Goal: Browse casually: Explore the website without a specific task or goal

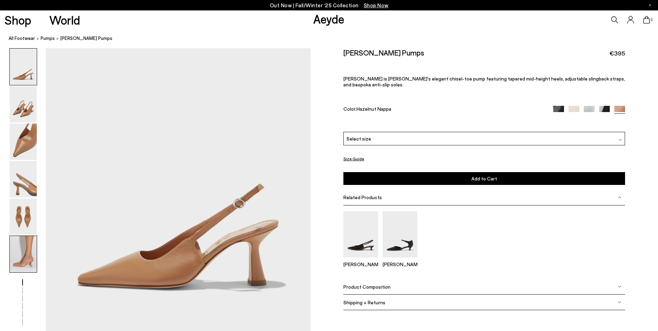
click at [31, 256] on img at bounding box center [23, 254] width 27 height 36
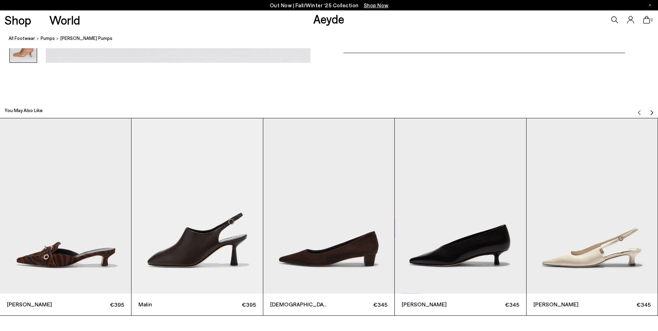
scroll to position [2037, 0]
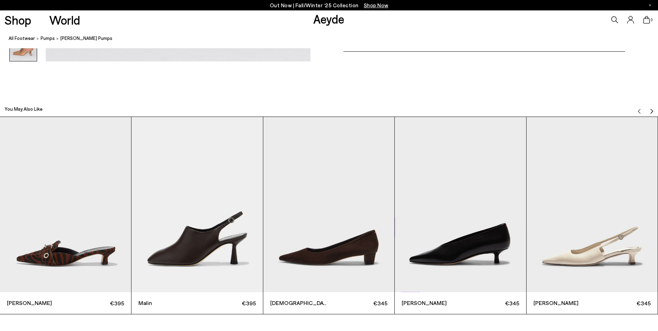
click at [201, 257] on img "2 / 12" at bounding box center [196, 204] width 131 height 175
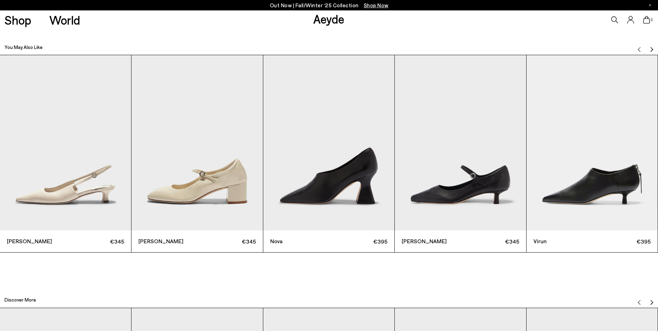
scroll to position [2121, 0]
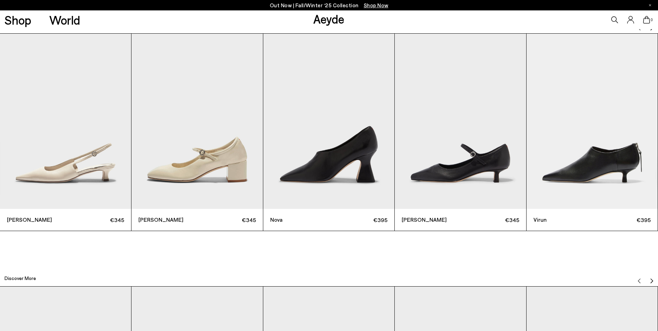
click at [443, 186] on img "4 / 12" at bounding box center [460, 121] width 131 height 175
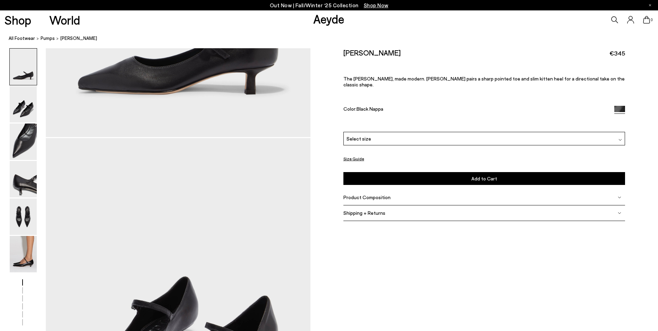
scroll to position [194, 0]
click at [447, 183] on div "[PERSON_NAME] €345 The [PERSON_NAME], made modern. [PERSON_NAME] pairs a sharp …" at bounding box center [484, 118] width 282 height 141
click at [31, 250] on img at bounding box center [23, 254] width 27 height 36
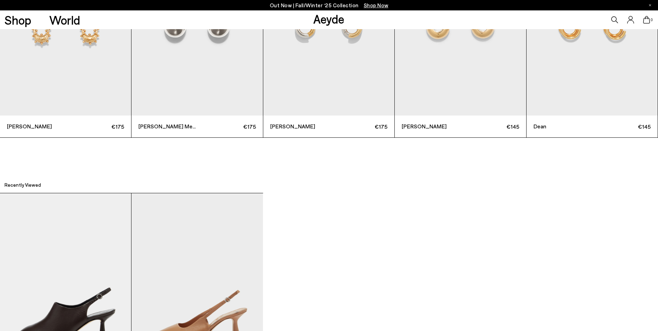
scroll to position [2551, 0]
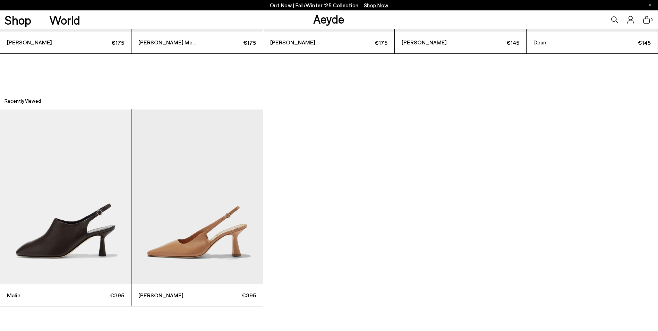
click at [494, 201] on div "Malin €395 [PERSON_NAME] €395" at bounding box center [329, 208] width 658 height 198
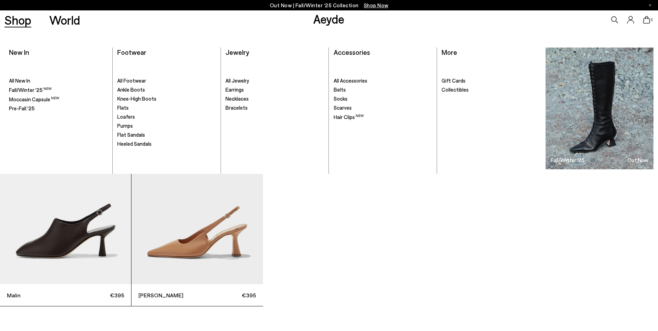
click at [612, 120] on img at bounding box center [599, 108] width 108 height 122
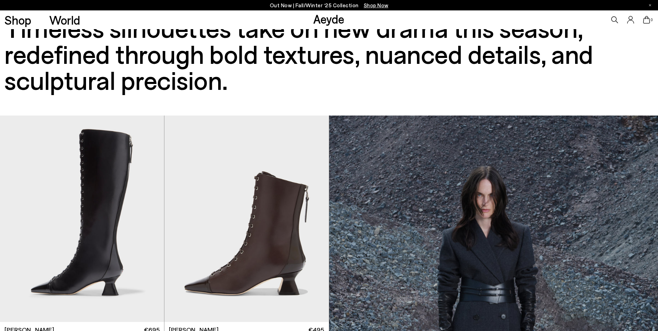
scroll to position [111, 0]
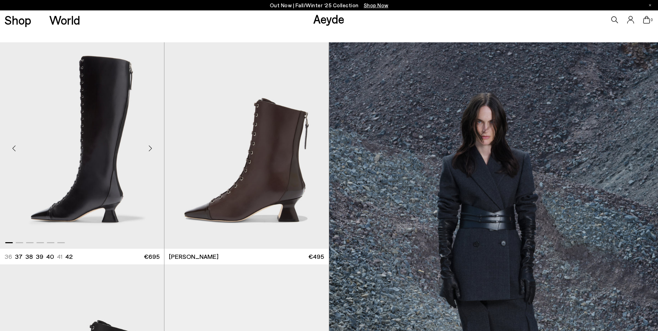
click at [153, 148] on div "Next slide" at bounding box center [150, 148] width 21 height 21
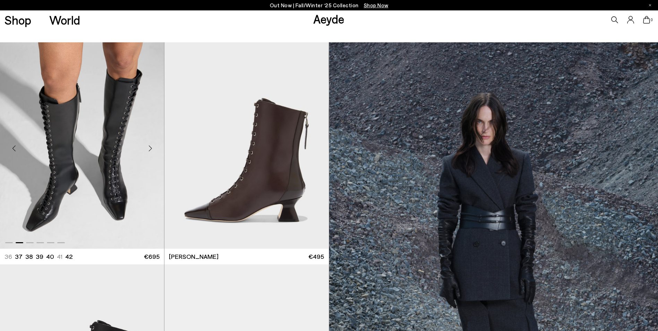
click at [153, 148] on div "Next slide" at bounding box center [150, 148] width 21 height 21
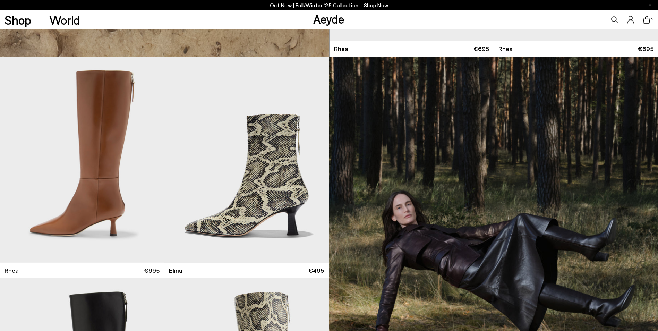
scroll to position [3633, 0]
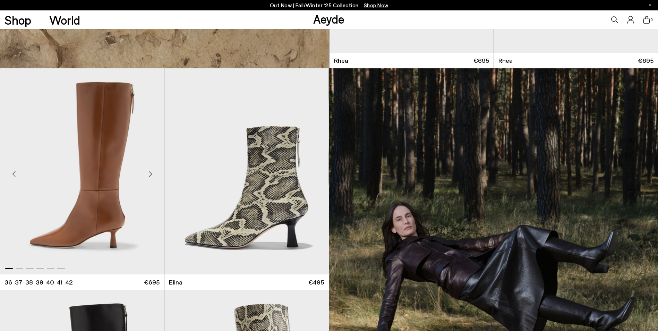
click at [149, 176] on div "Next slide" at bounding box center [150, 174] width 21 height 21
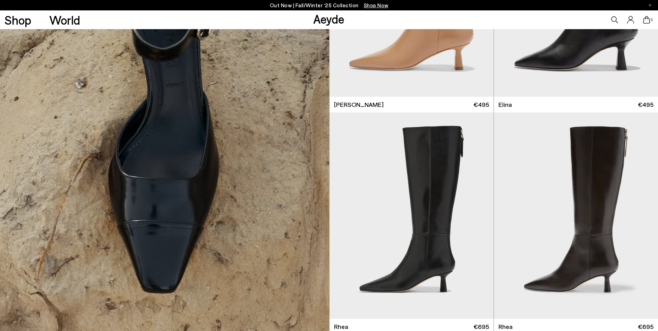
scroll to position [3342, 0]
